Goal: Information Seeking & Learning: Learn about a topic

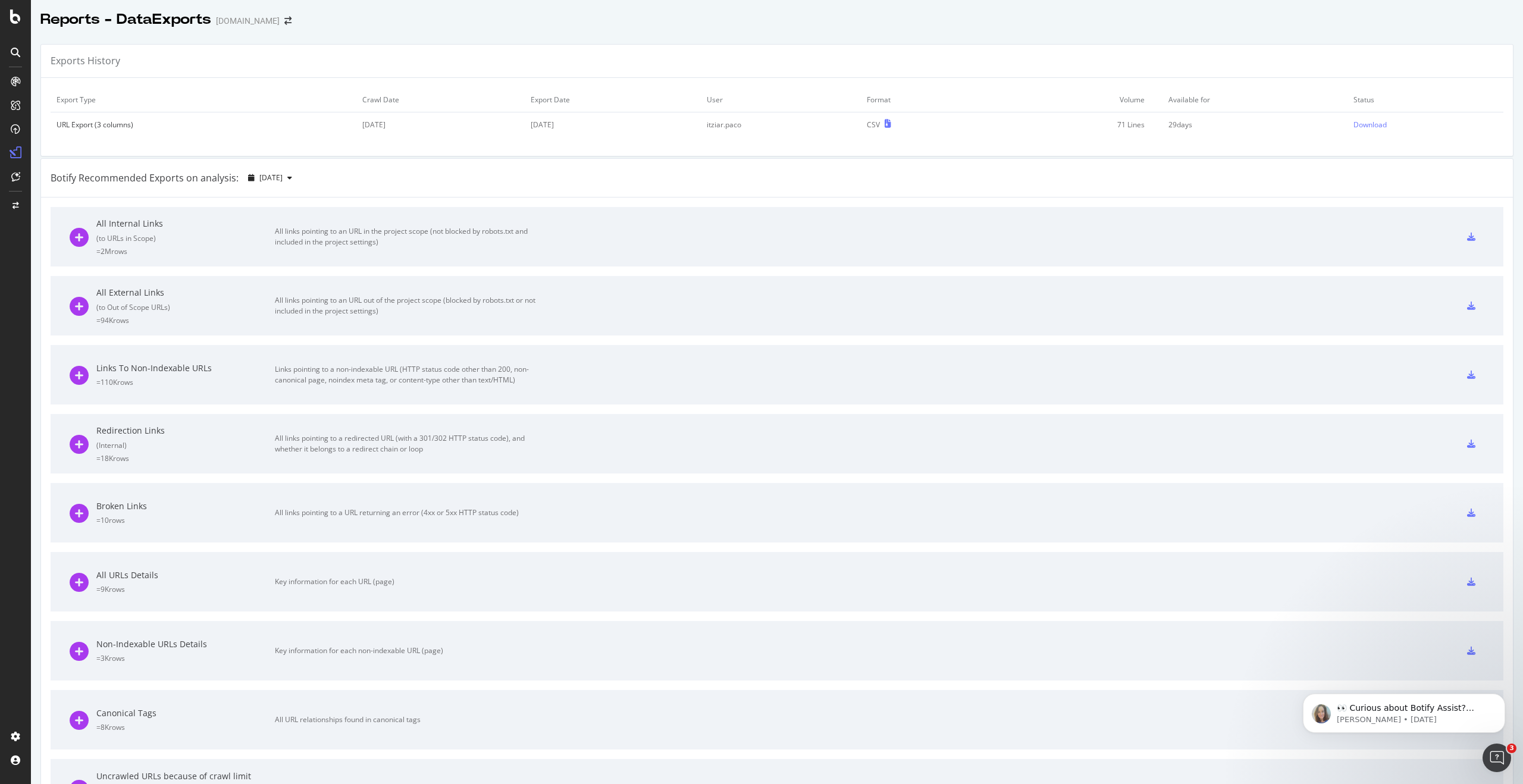
scroll to position [1, 0]
click at [58, 129] on div "SiteCrawler" at bounding box center [65, 134] width 42 height 12
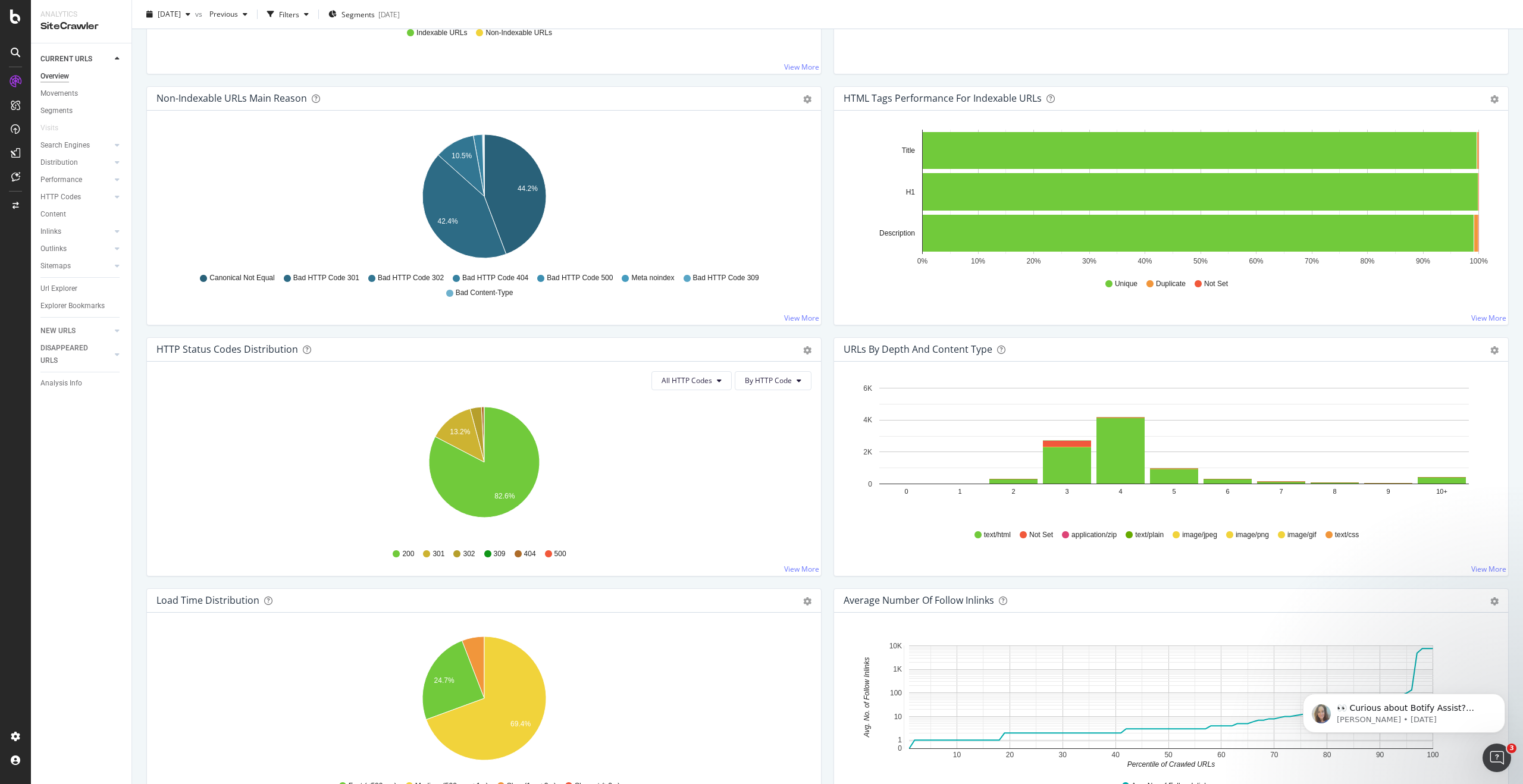
scroll to position [371, 0]
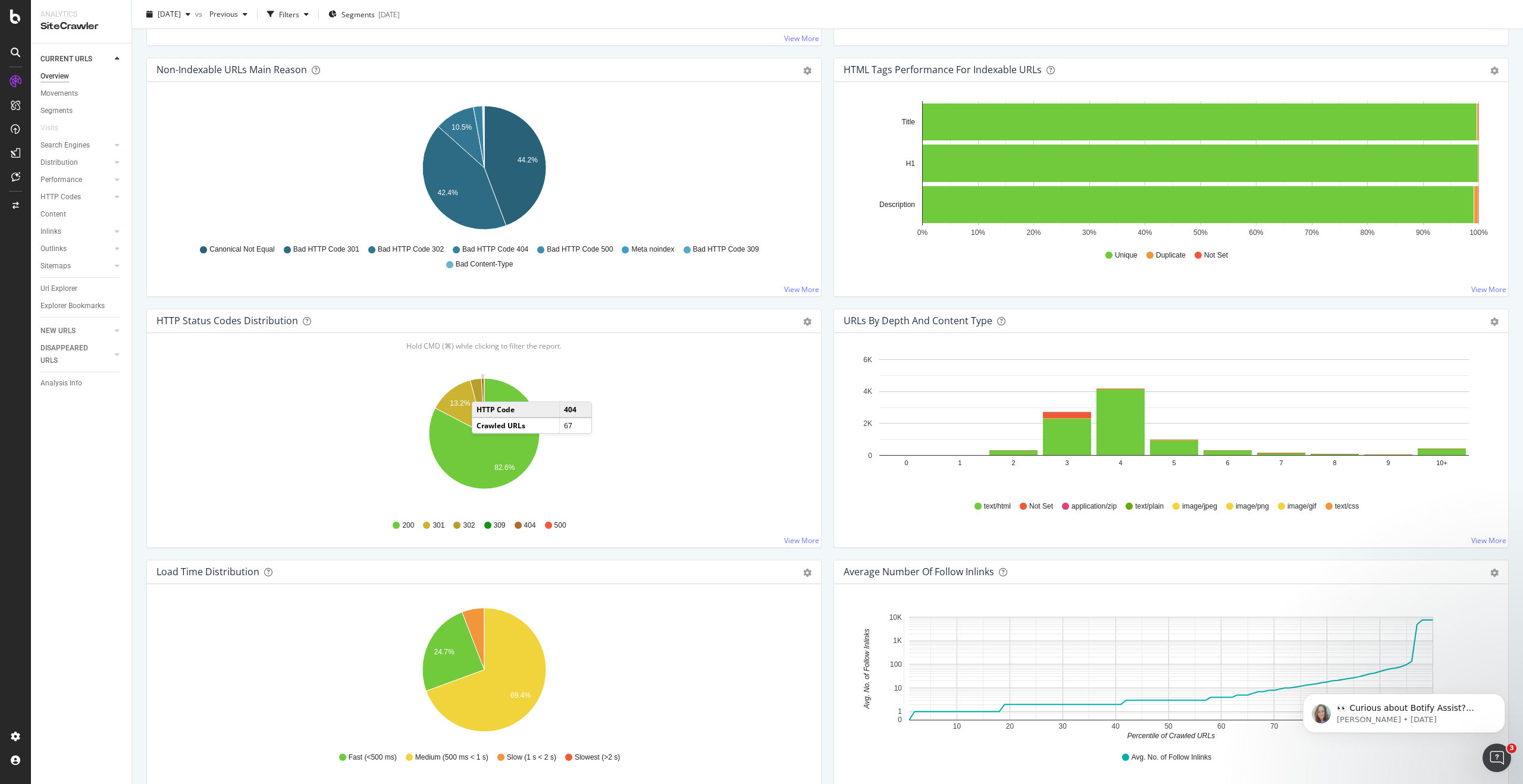
click at [484, 389] on icon "A chart." at bounding box center [483, 406] width 3 height 55
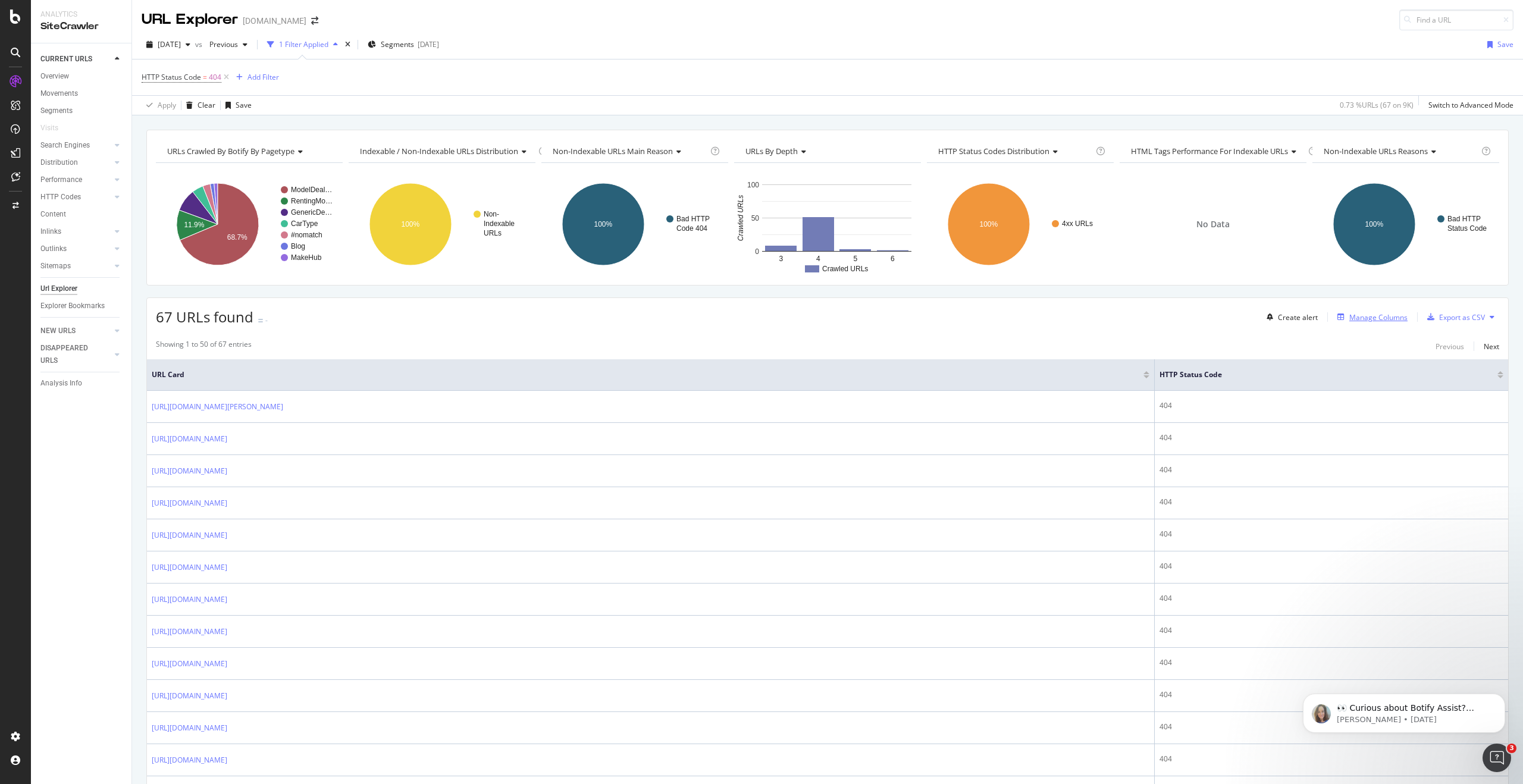
click at [1375, 317] on div "Manage Columns" at bounding box center [1378, 317] width 59 height 10
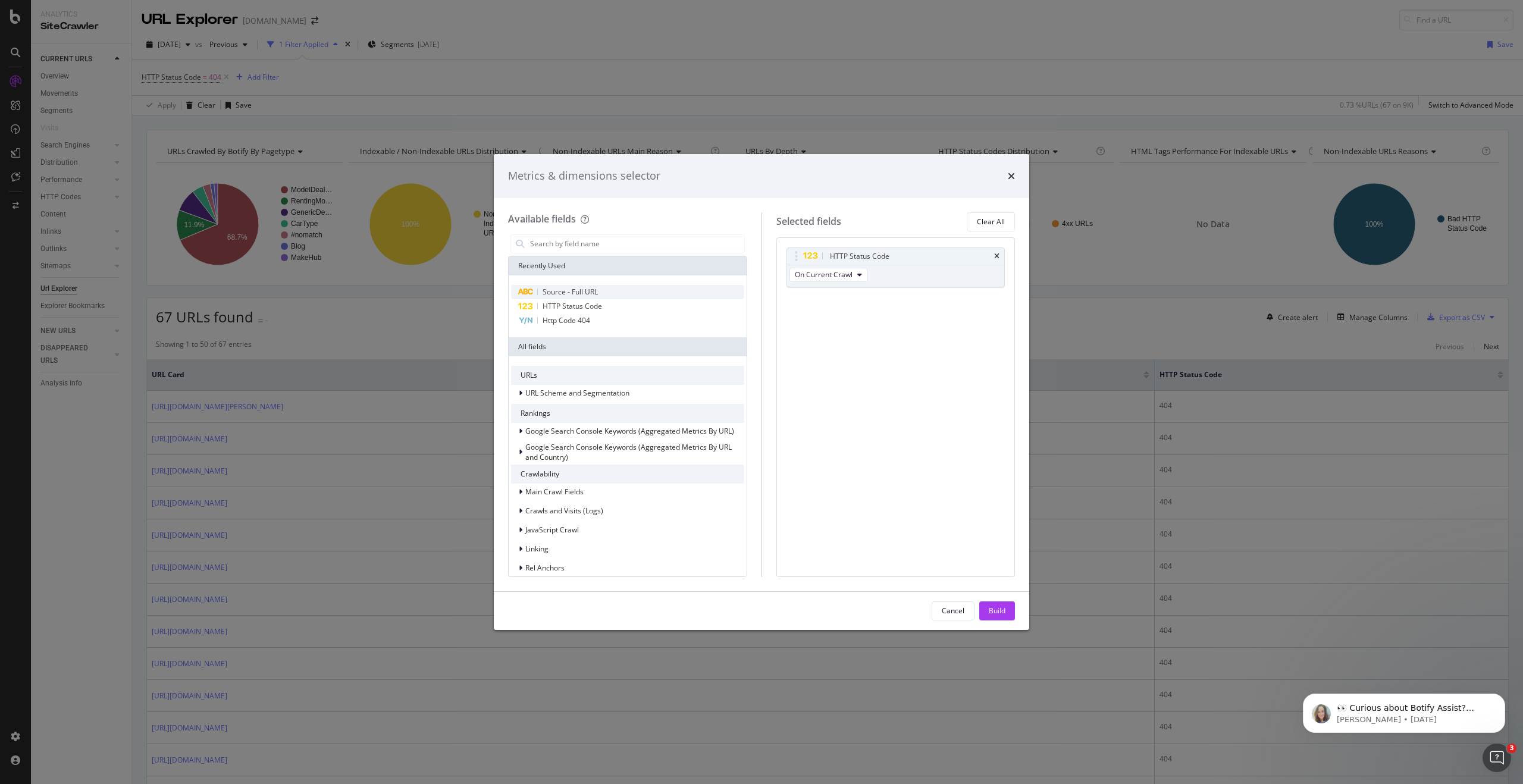
click at [578, 287] on span "Source - Full URL" at bounding box center [570, 291] width 55 height 10
click at [990, 610] on div "Build" at bounding box center [997, 610] width 17 height 10
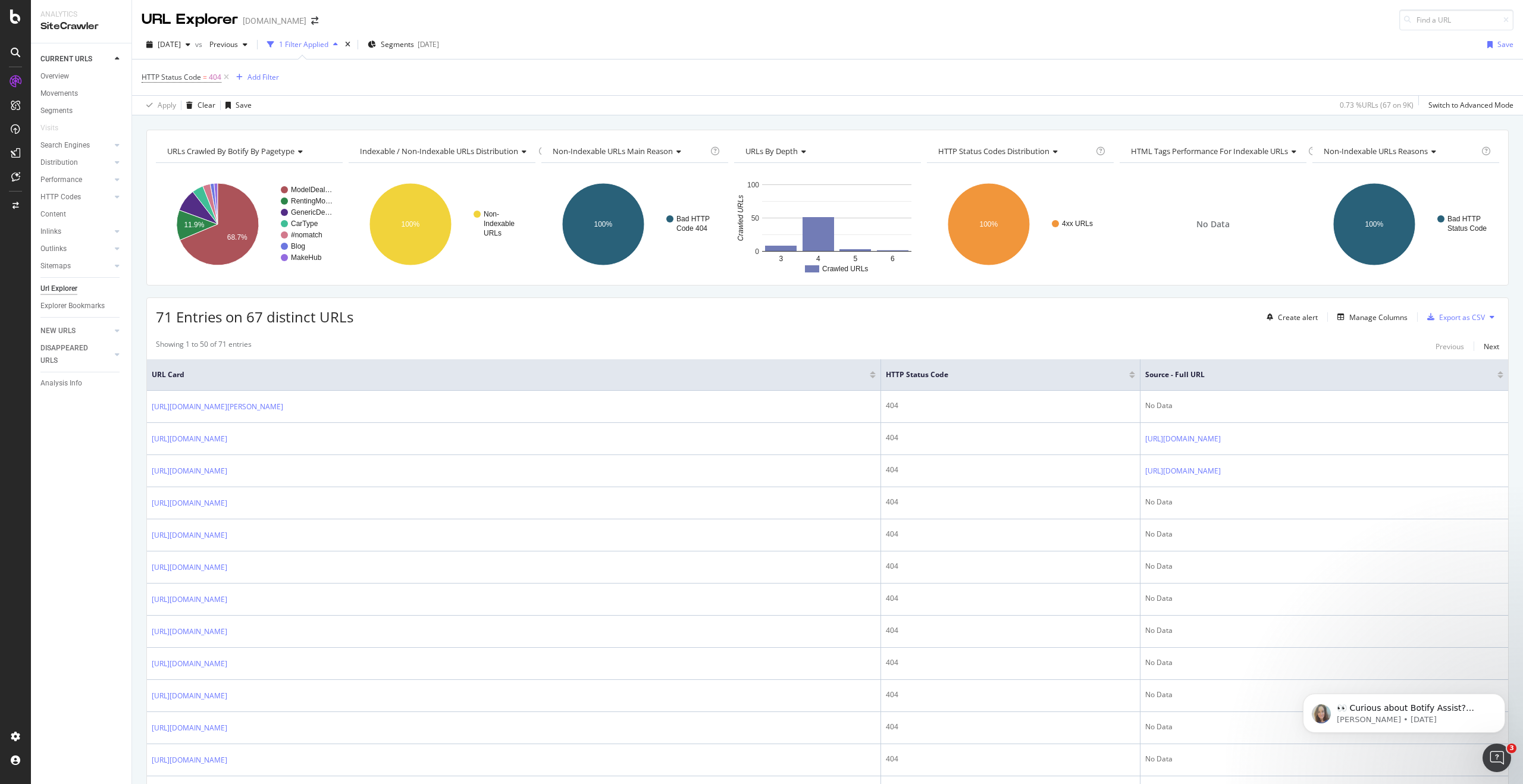
click at [1502, 376] on div at bounding box center [1500, 377] width 6 height 3
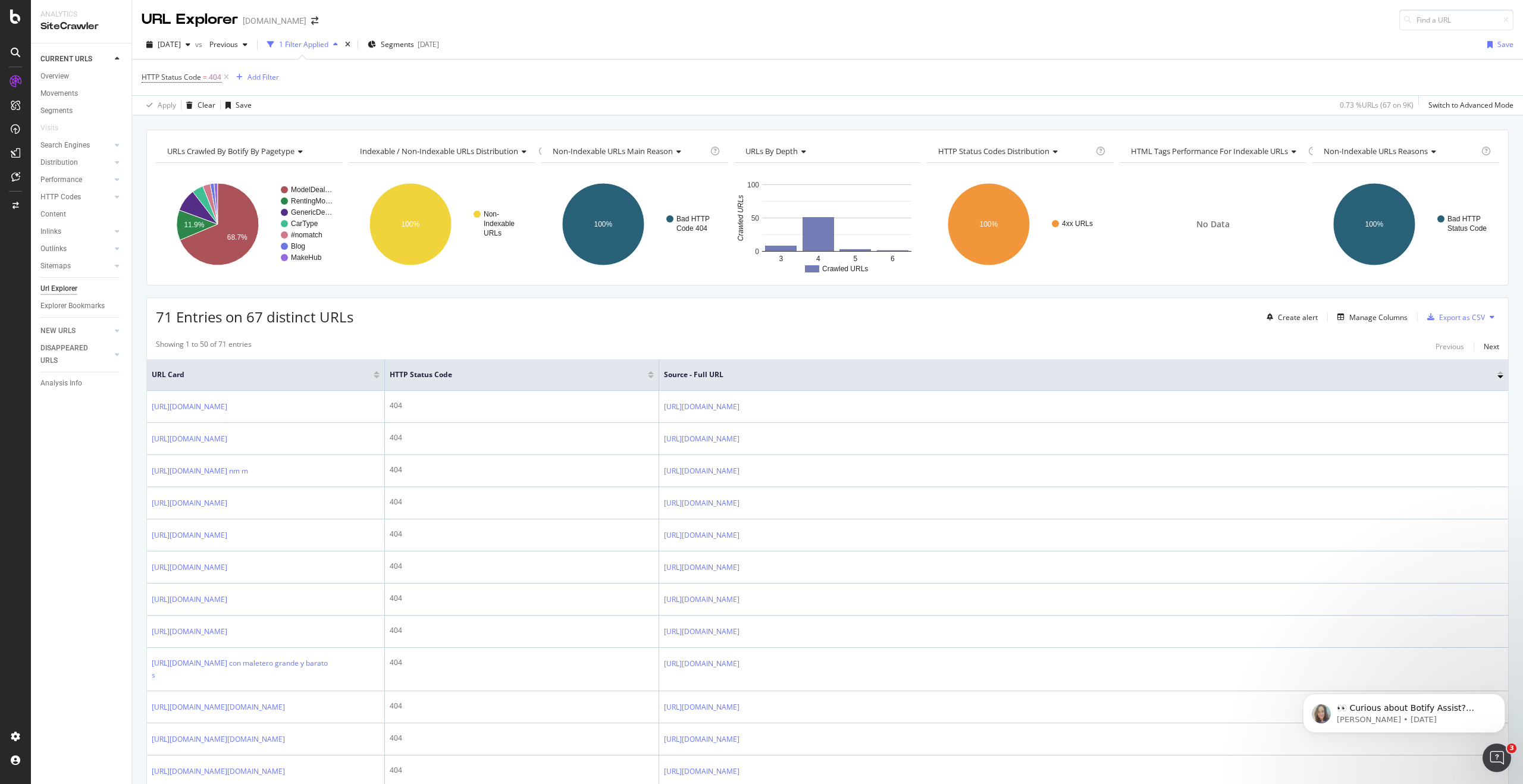
click at [1500, 375] on div at bounding box center [1500, 377] width 6 height 3
click at [1500, 372] on div at bounding box center [1500, 373] width 6 height 3
